Goal: Information Seeking & Learning: Learn about a topic

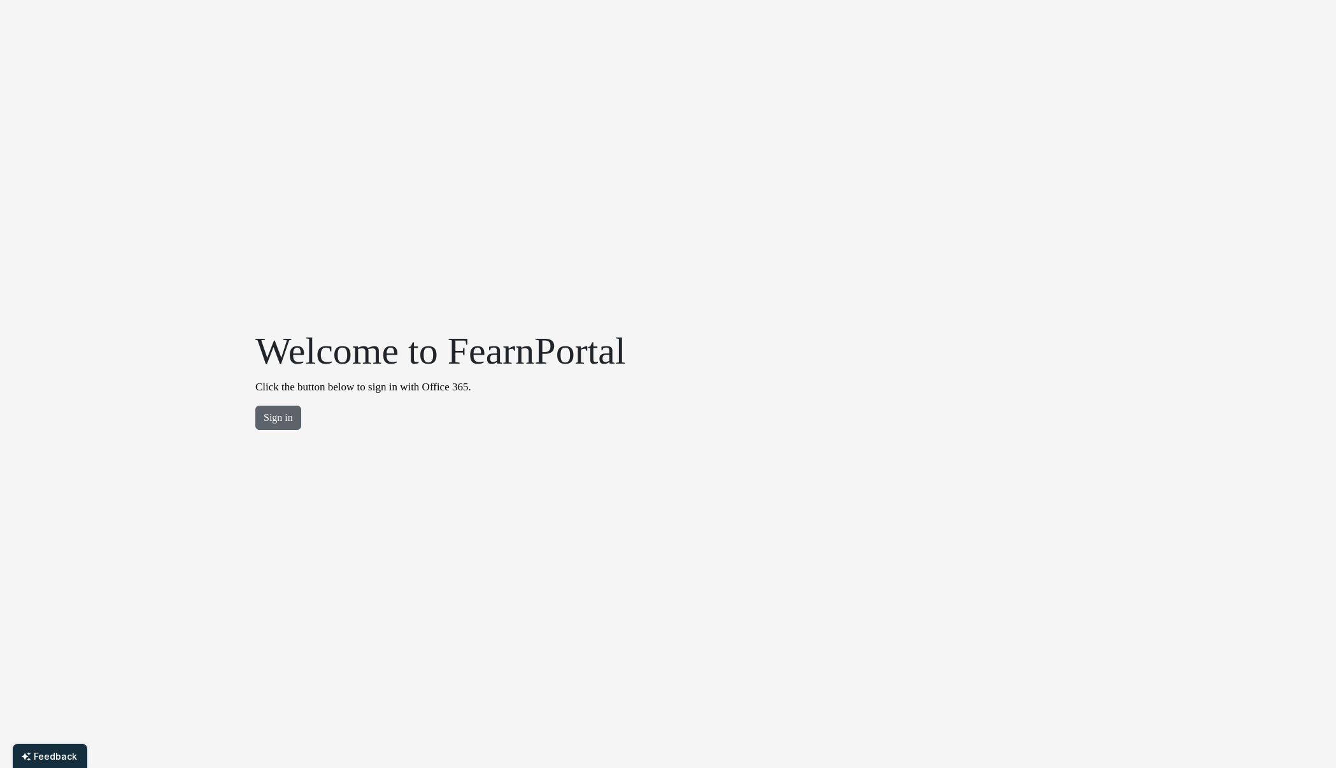
click at [274, 417] on button "Sign in" at bounding box center [278, 418] width 46 height 24
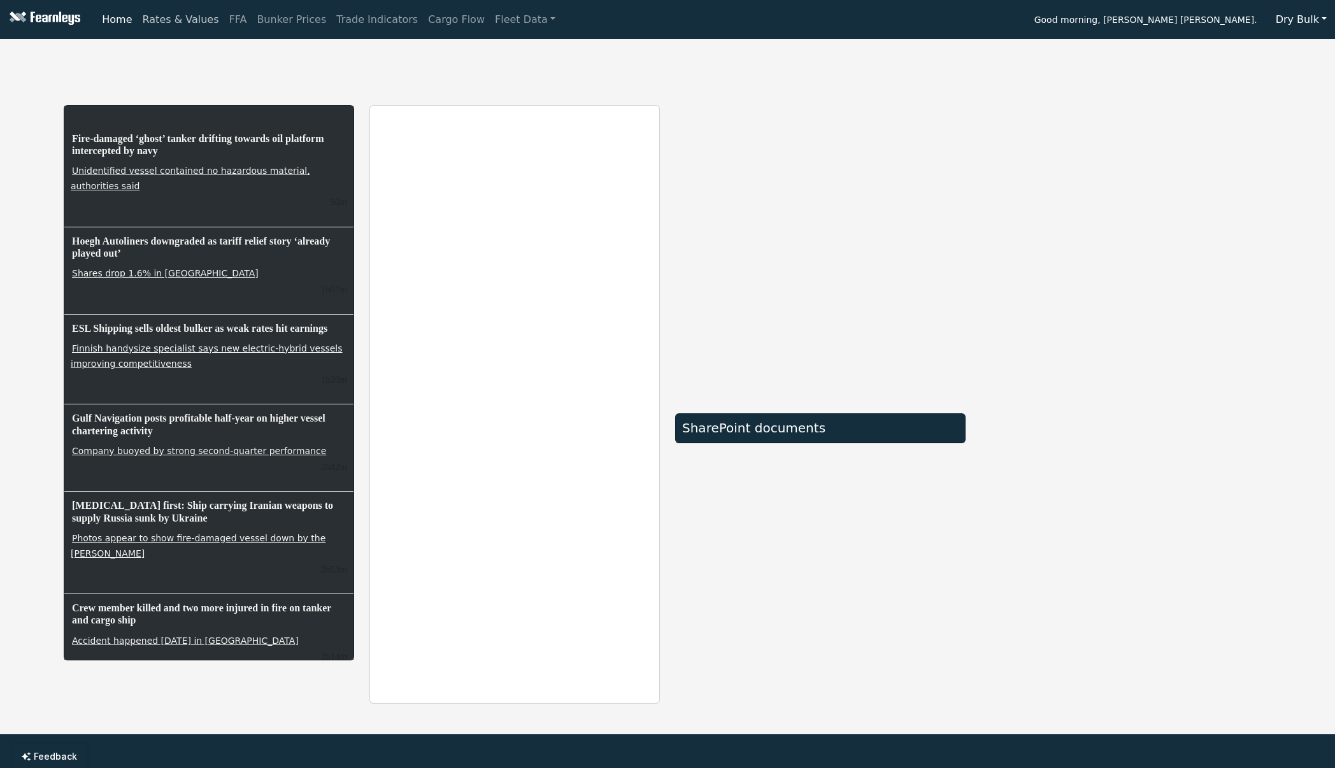
click at [175, 25] on link "Rates & Values" at bounding box center [181, 19] width 87 height 25
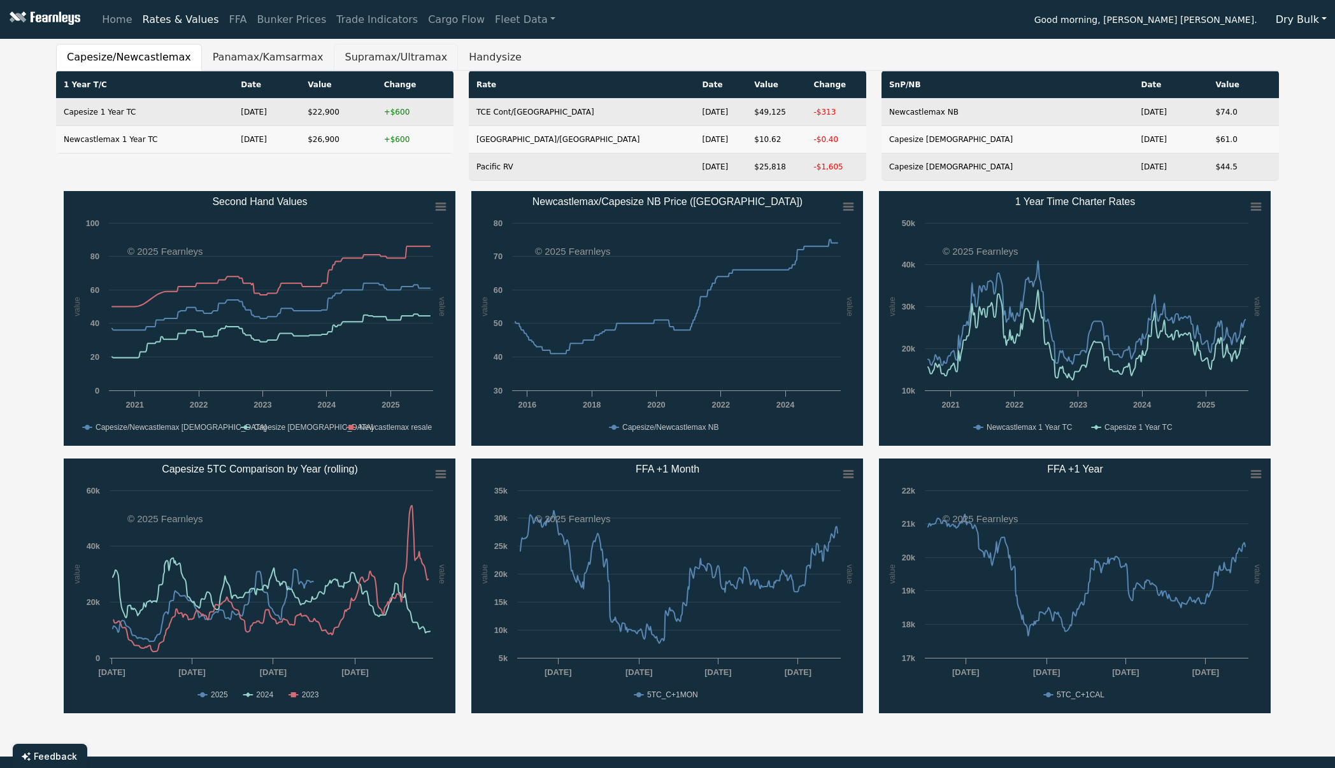
click at [359, 59] on button "Supramax/Ultramax" at bounding box center [396, 57] width 124 height 27
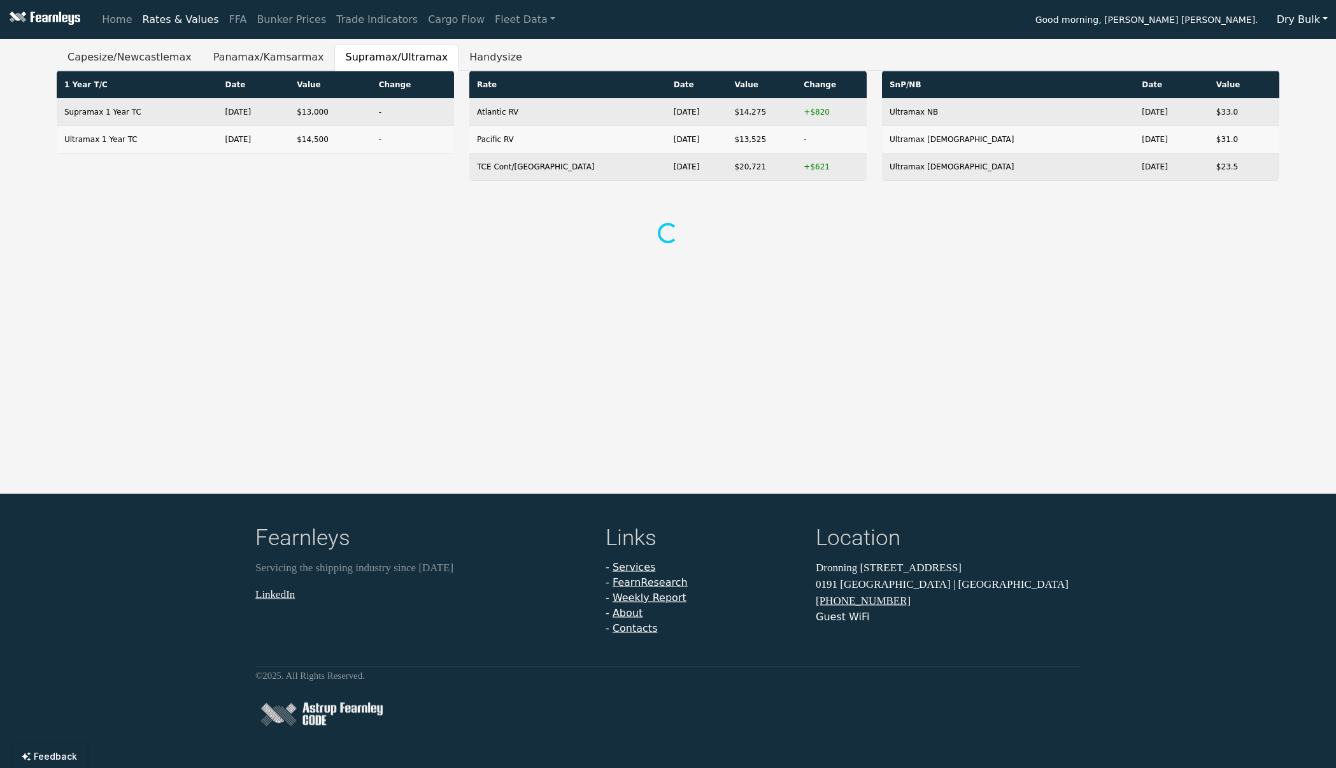
click at [641, 50] on ul "Capesize/Newcastlemax Panamax/Kamsarmax Supramax/Ultramax Handysize" at bounding box center [668, 57] width 1223 height 27
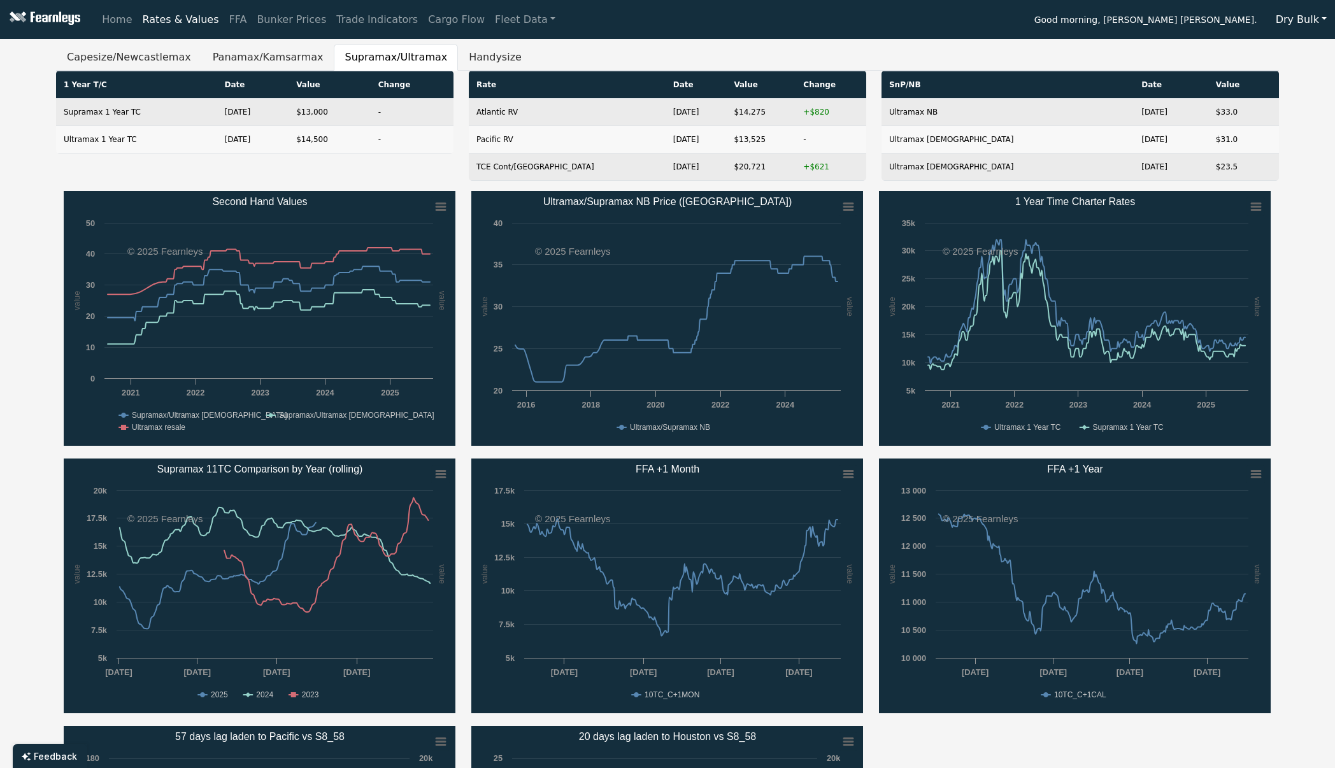
click at [875, 48] on ul "Capesize/Newcastlemax Panamax/Kamsarmax Supramax/Ultramax Handysize" at bounding box center [667, 57] width 1223 height 27
click at [1152, 46] on ul "Capesize/Newcastlemax Panamax/Kamsarmax Supramax/Ultramax Handysize" at bounding box center [667, 57] width 1223 height 27
click at [1288, 251] on div "Capesize/Newcastlemax Panamax/Kamsarmax Supramax/Ultramax Handysize 1 Year T/C …" at bounding box center [667, 519] width 1335 height 950
click at [115, 22] on link "Home" at bounding box center [117, 19] width 40 height 25
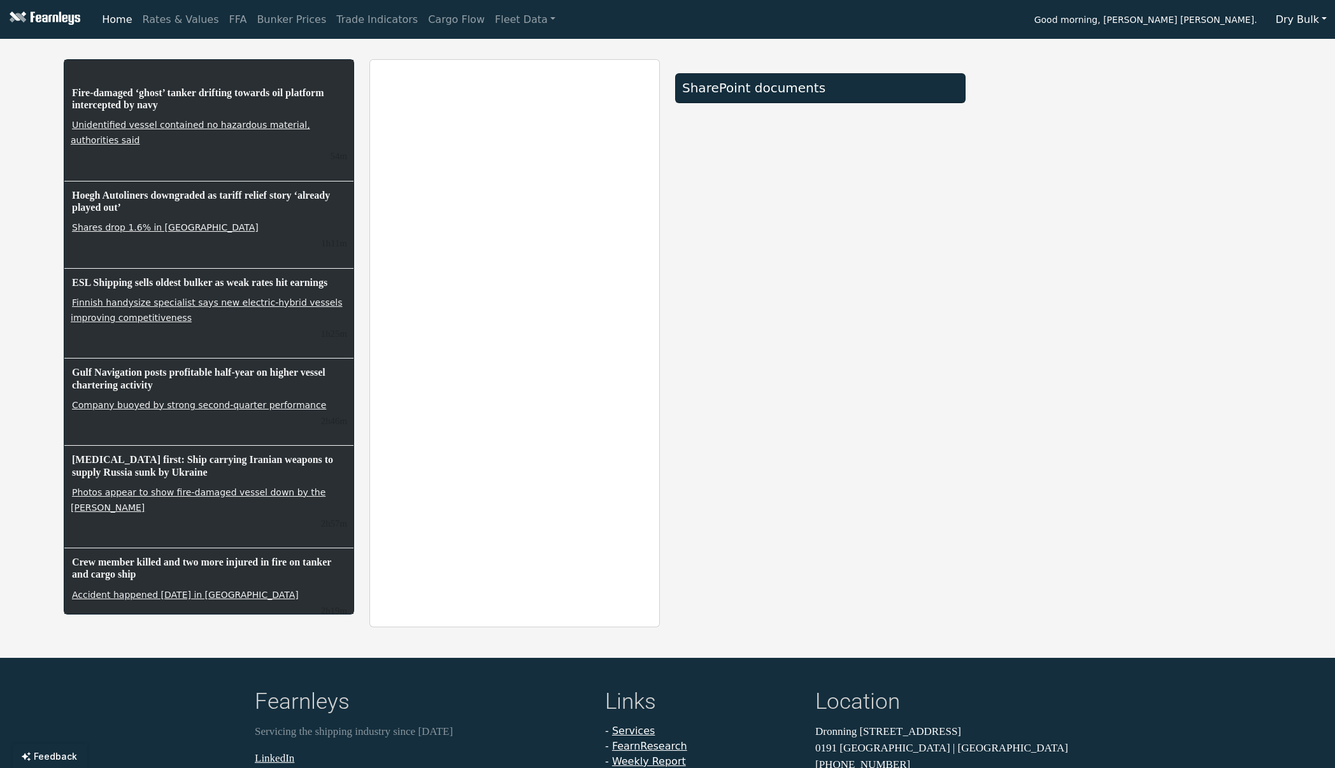
click at [1231, 376] on div at bounding box center [1126, 343] width 306 height 568
click at [878, 348] on div "SharePoint documents" at bounding box center [820, 343] width 306 height 568
